Goal: Transaction & Acquisition: Purchase product/service

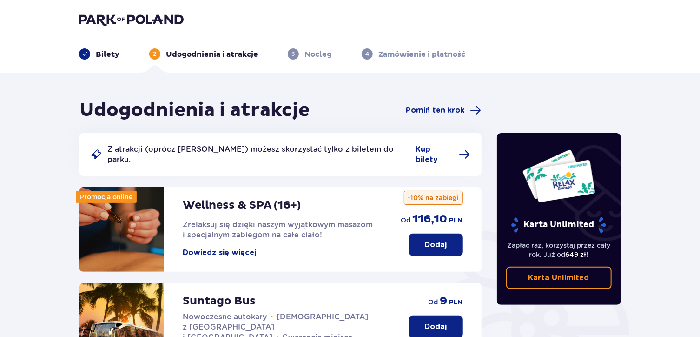
click at [107, 51] on p "Bilety" at bounding box center [108, 54] width 24 height 10
click at [105, 20] on img at bounding box center [131, 19] width 105 height 13
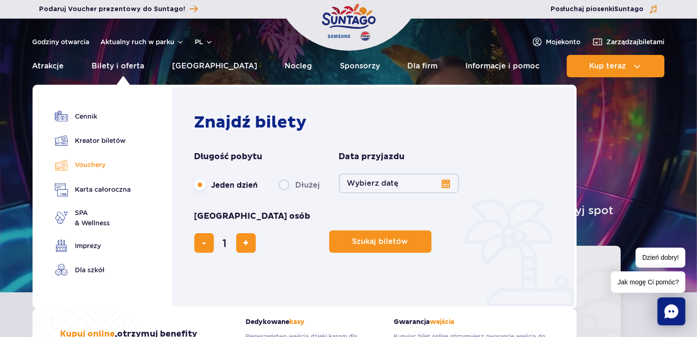
click at [95, 161] on link "Vouchery" at bounding box center [93, 164] width 76 height 13
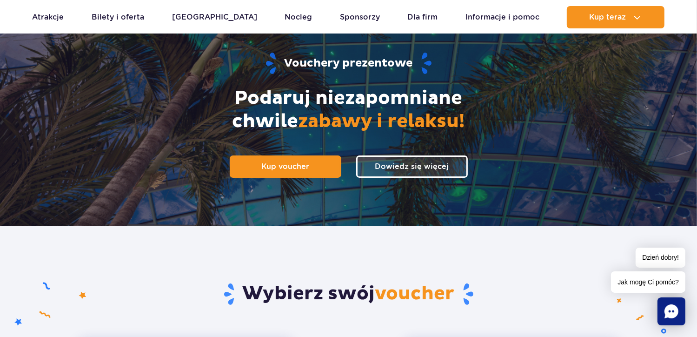
scroll to position [91, 0]
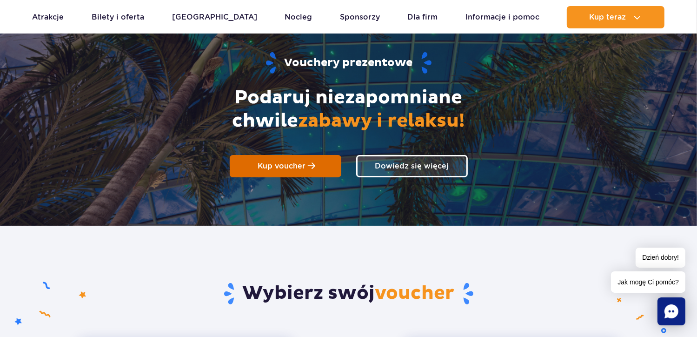
click at [268, 167] on span "Kup voucher" at bounding box center [282, 165] width 48 height 9
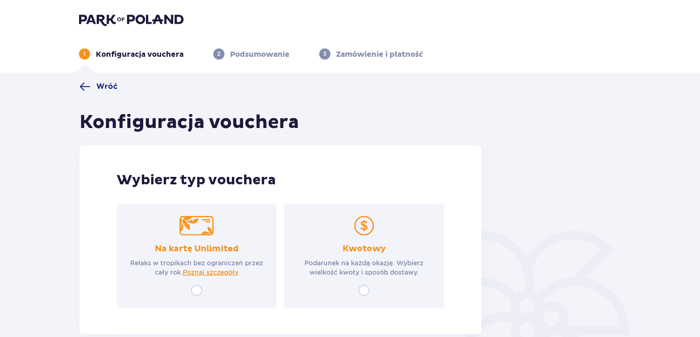
scroll to position [53, 0]
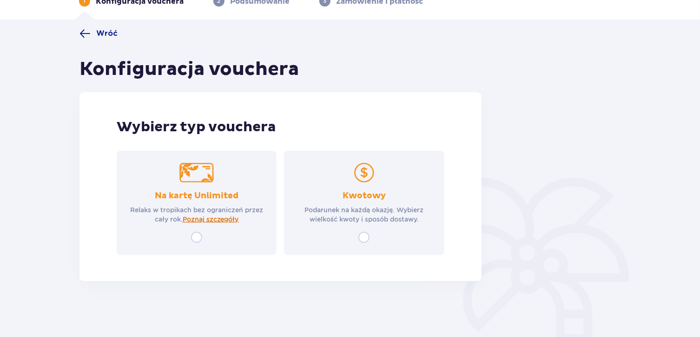
click at [209, 221] on span "Poznaj szczegóły" at bounding box center [211, 218] width 56 height 9
click at [416, 149] on div "Wybierz typ vouchera Na kartę Unlimited Relaks w tropikach bez ograniczeń przez…" at bounding box center [281, 186] width 402 height 189
click at [373, 221] on p "Podarunek na każdą okazję. Wybierz wielkość kwoty i sposób dostawy." at bounding box center [363, 214] width 143 height 19
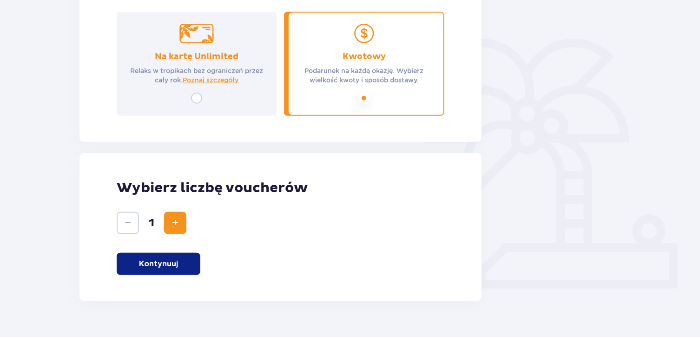
scroll to position [212, 0]
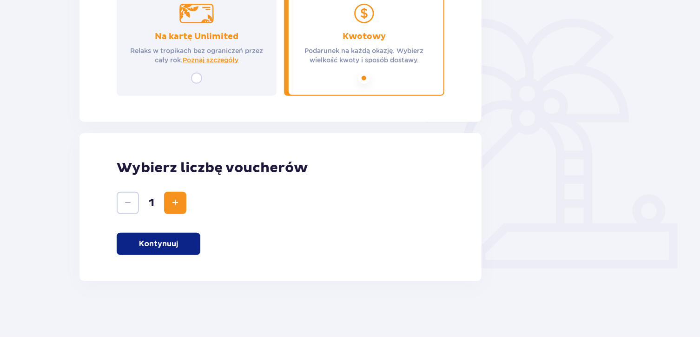
click at [170, 249] on button "Kontynuuj" at bounding box center [159, 243] width 84 height 22
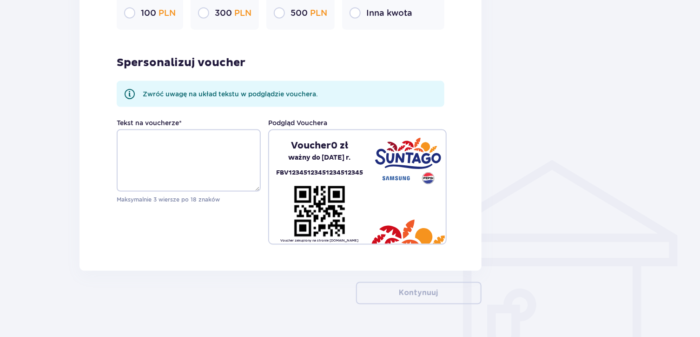
scroll to position [596, 0]
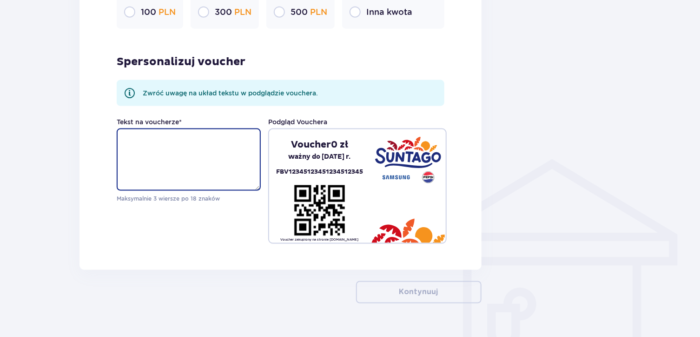
click at [227, 174] on textarea "Tekst na voucherze *" at bounding box center [189, 159] width 144 height 62
type textarea "n"
